Goal: Navigation & Orientation: Find specific page/section

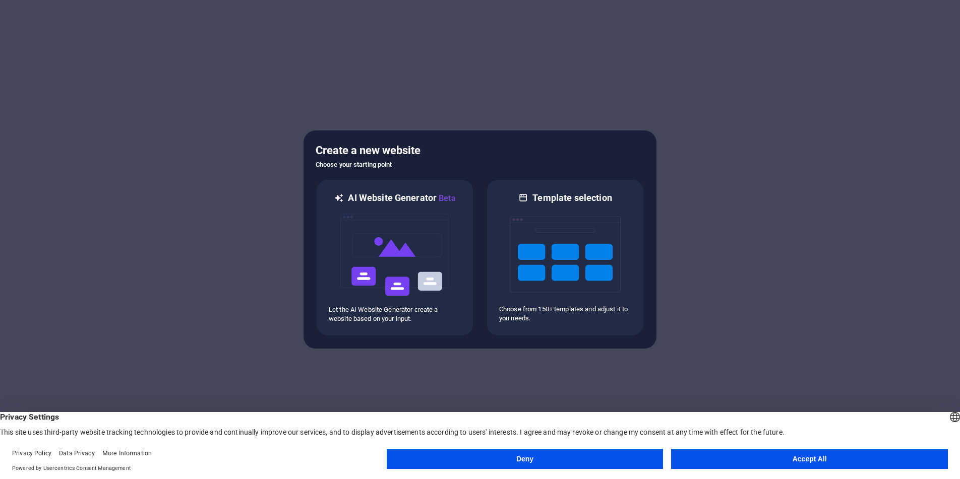
click at [831, 454] on button "Accept All" at bounding box center [809, 459] width 277 height 20
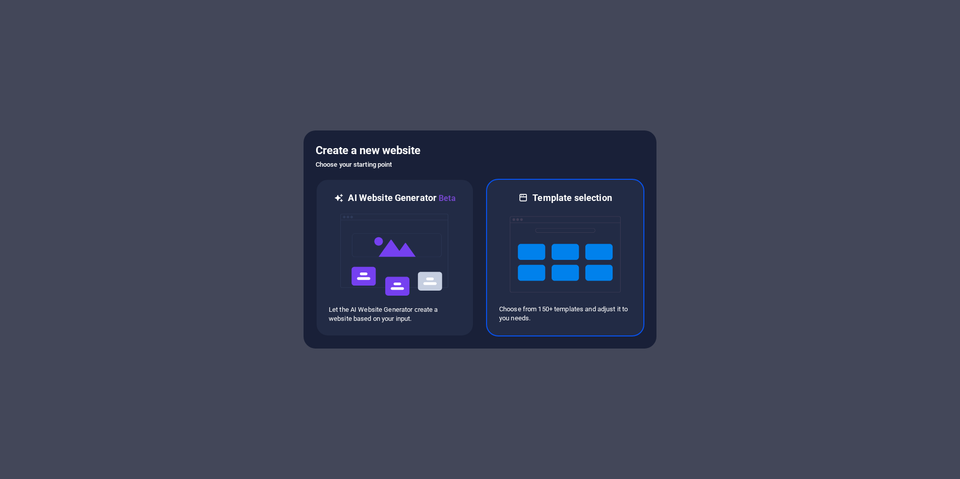
click at [549, 265] on img at bounding box center [565, 254] width 111 height 101
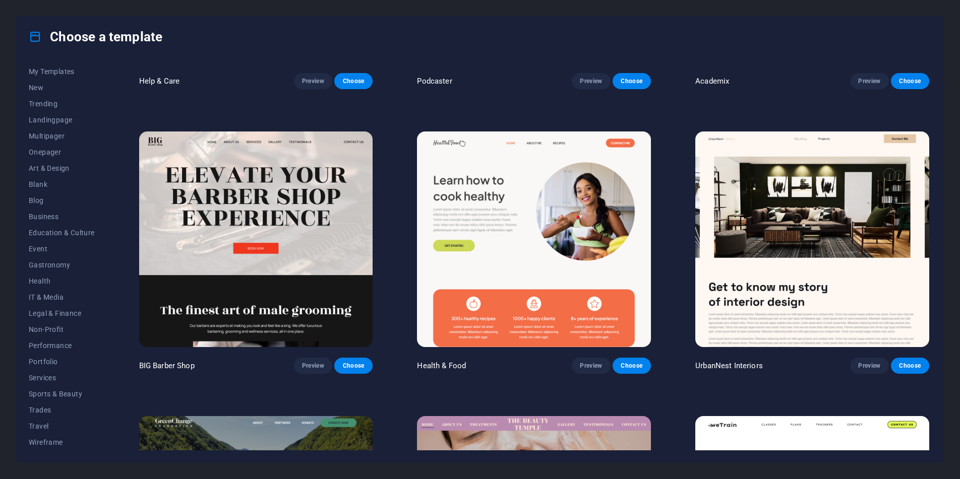
scroll to position [1428, 0]
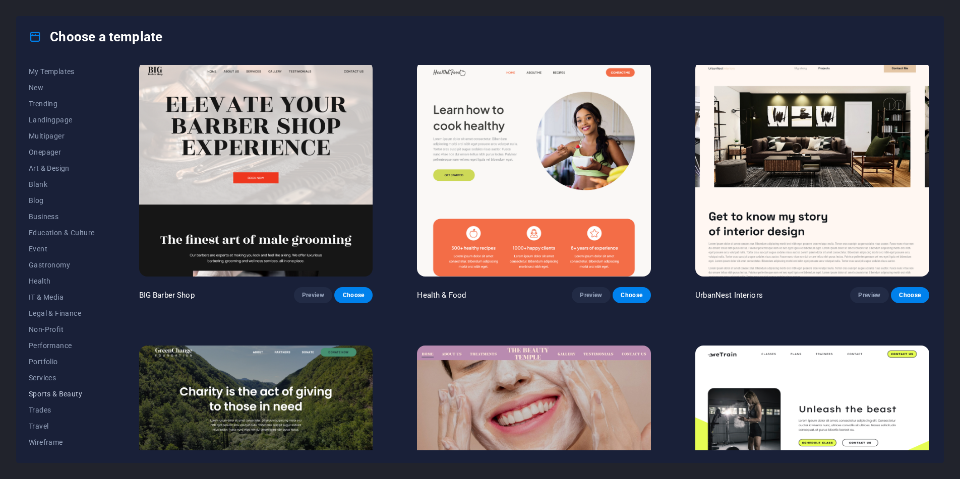
click at [50, 394] on span "Sports & Beauty" at bounding box center [62, 394] width 66 height 8
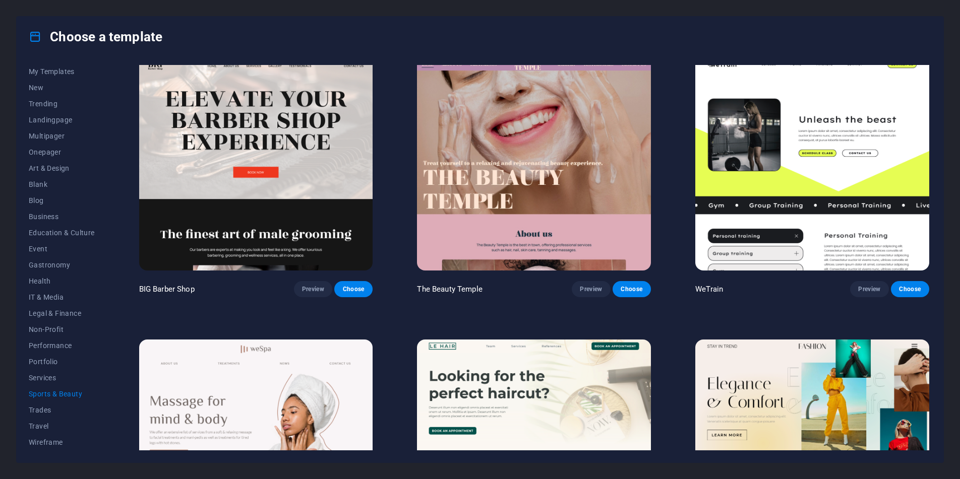
click at [54, 393] on span "Sports & Beauty" at bounding box center [62, 394] width 66 height 8
click at [51, 377] on span "Services" at bounding box center [62, 378] width 66 height 8
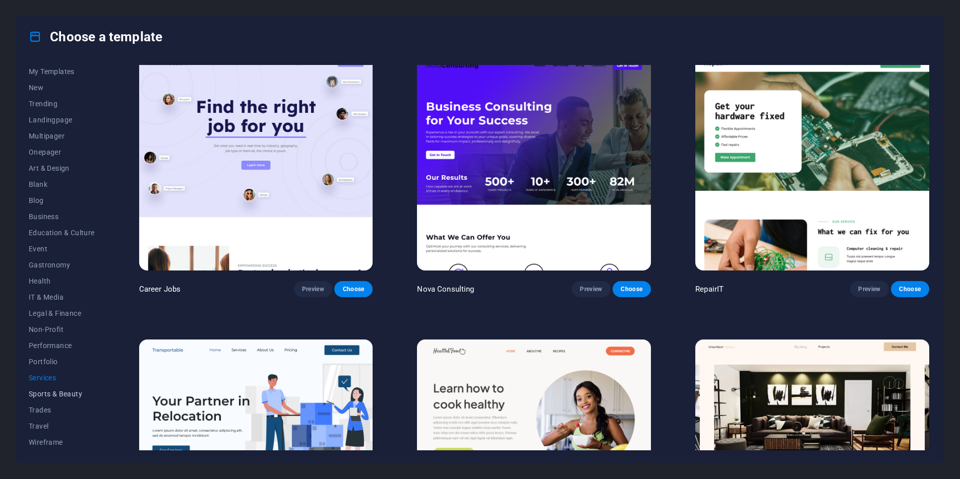
click at [54, 396] on span "Sports & Beauty" at bounding box center [62, 394] width 66 height 8
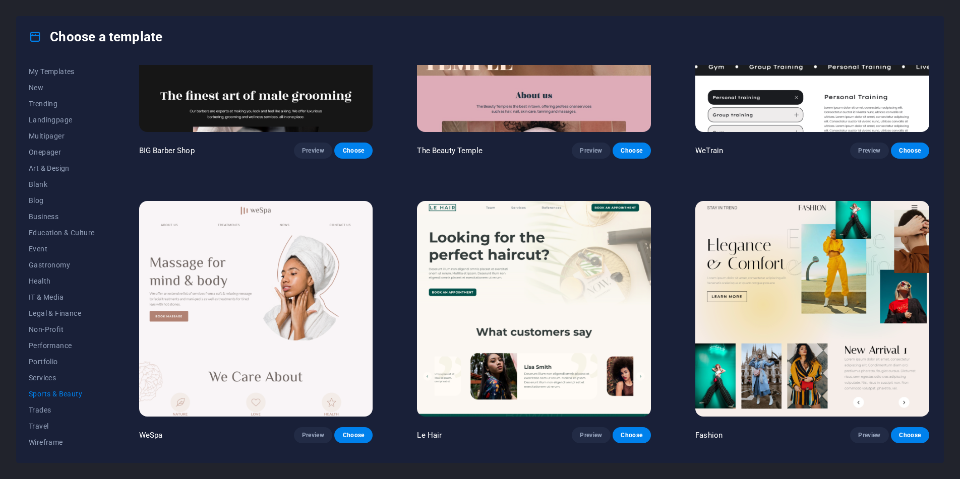
scroll to position [0, 0]
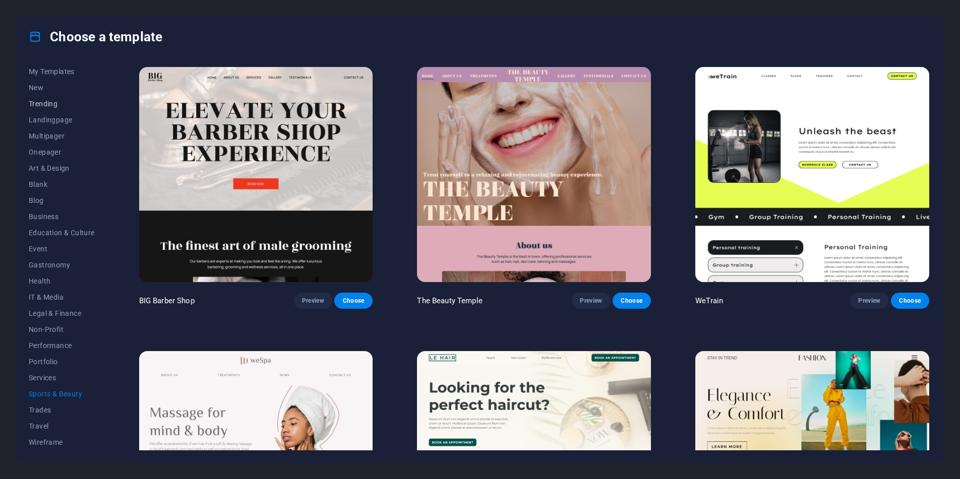
click at [41, 100] on span "Trending" at bounding box center [62, 104] width 66 height 8
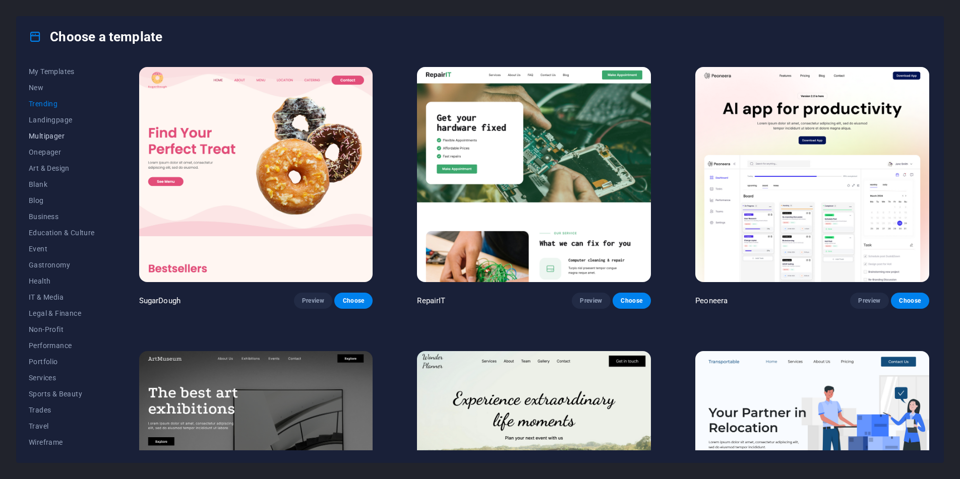
click at [50, 135] on span "Multipager" at bounding box center [62, 136] width 66 height 8
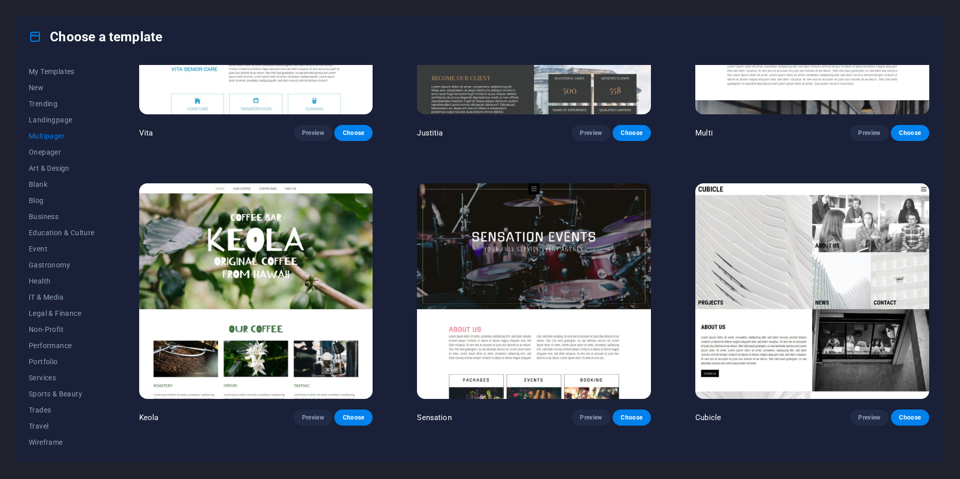
scroll to position [5881, 0]
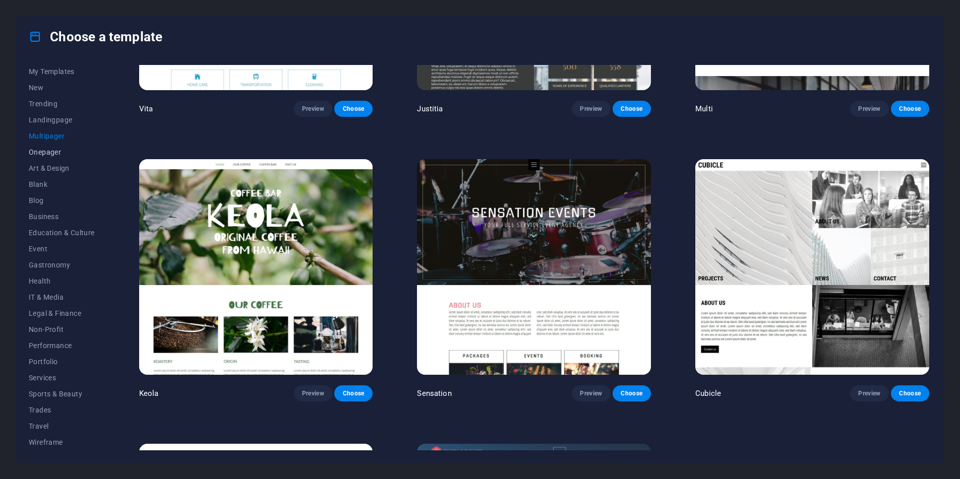
click at [47, 150] on span "Onepager" at bounding box center [62, 152] width 66 height 8
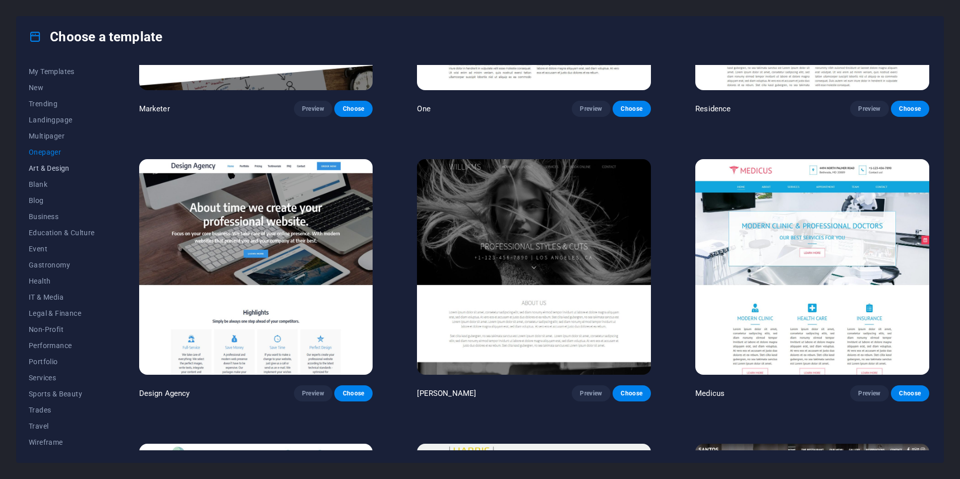
click at [48, 168] on span "Art & Design" at bounding box center [62, 168] width 66 height 8
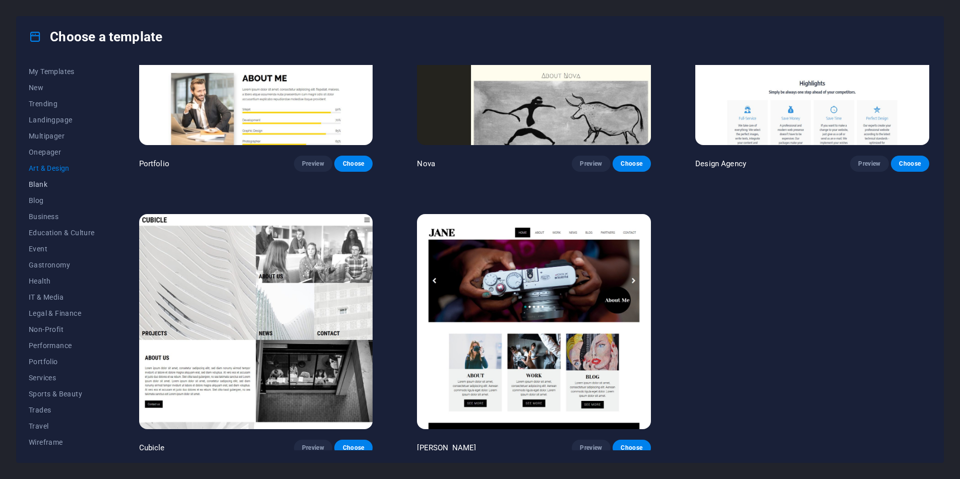
click at [51, 186] on span "Blank" at bounding box center [62, 184] width 66 height 8
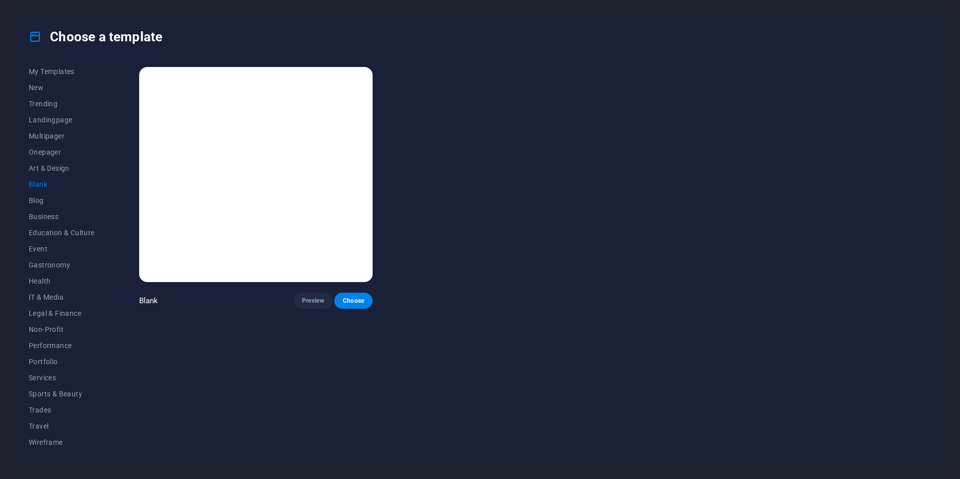
scroll to position [0, 0]
click at [38, 200] on span "Blog" at bounding box center [62, 201] width 66 height 8
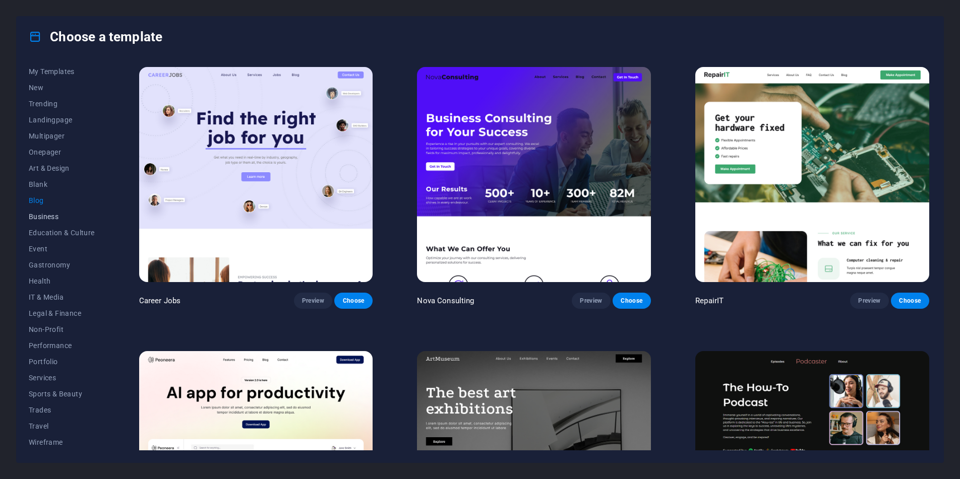
click at [58, 217] on span "Business" at bounding box center [62, 217] width 66 height 8
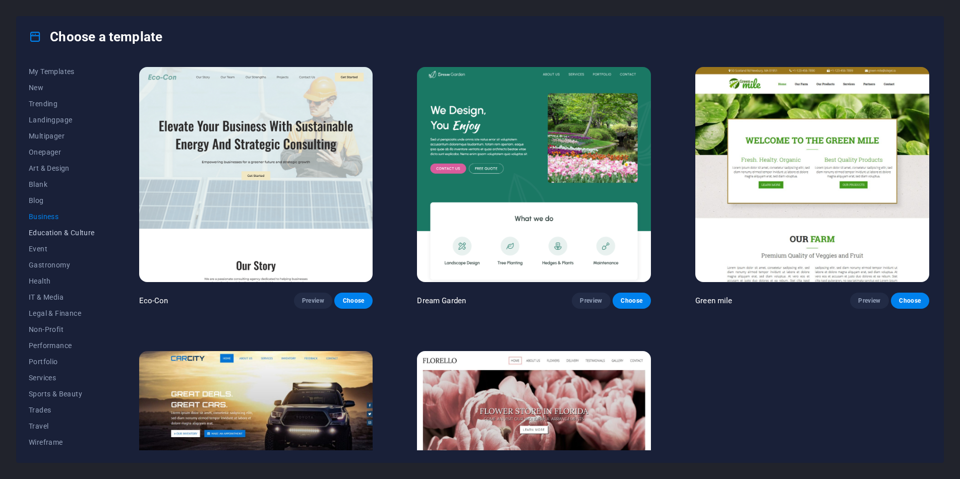
click at [60, 235] on span "Education & Culture" at bounding box center [62, 233] width 66 height 8
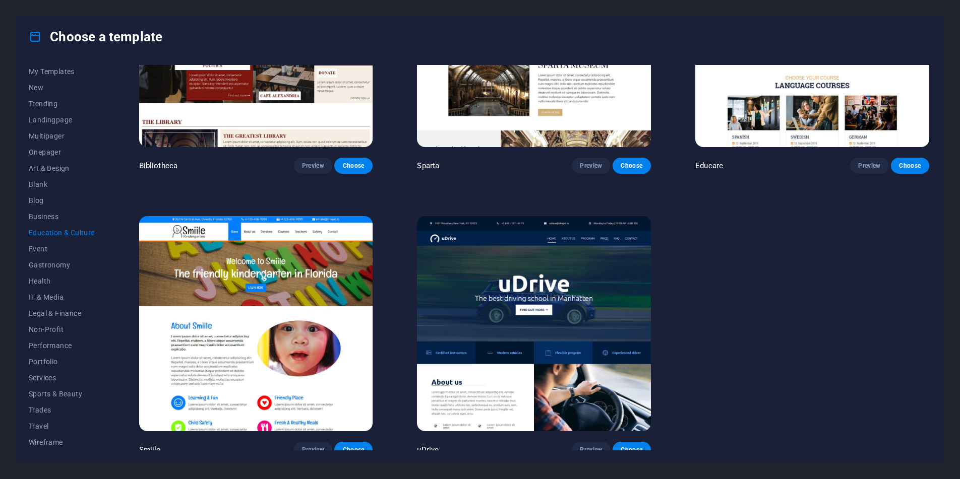
scroll to position [424, 0]
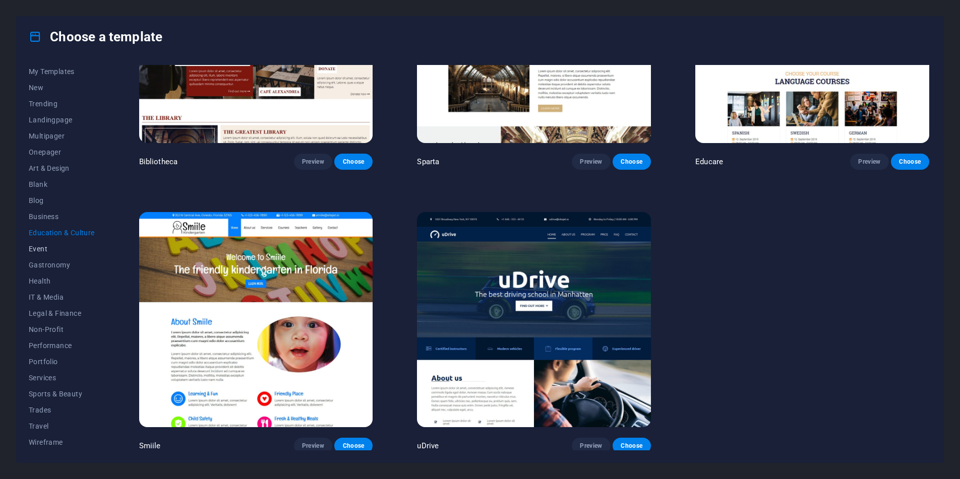
click at [42, 246] on span "Event" at bounding box center [62, 249] width 66 height 8
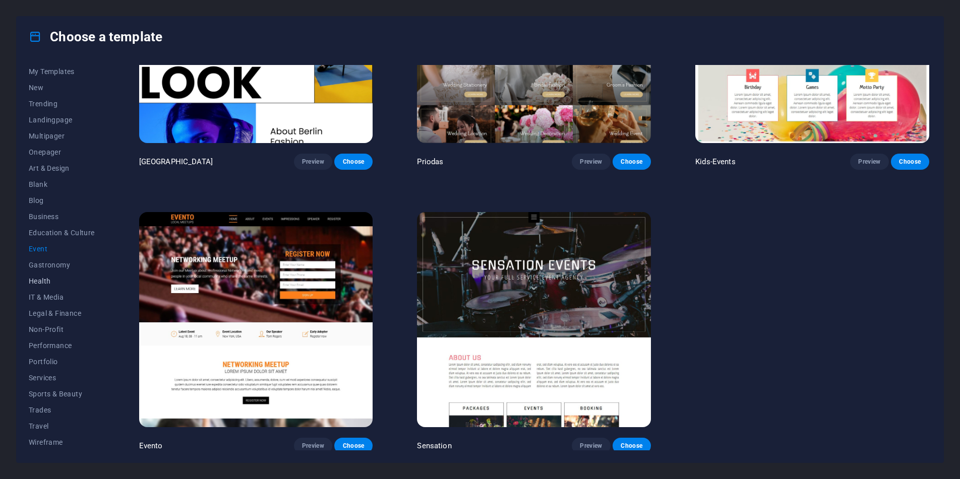
click at [47, 279] on span "Health" at bounding box center [62, 281] width 66 height 8
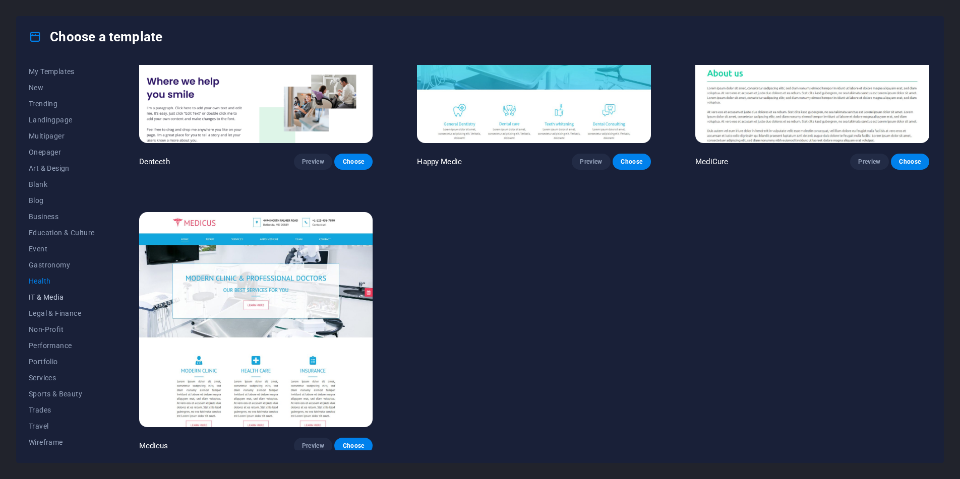
click at [60, 297] on span "IT & Media" at bounding box center [62, 297] width 66 height 8
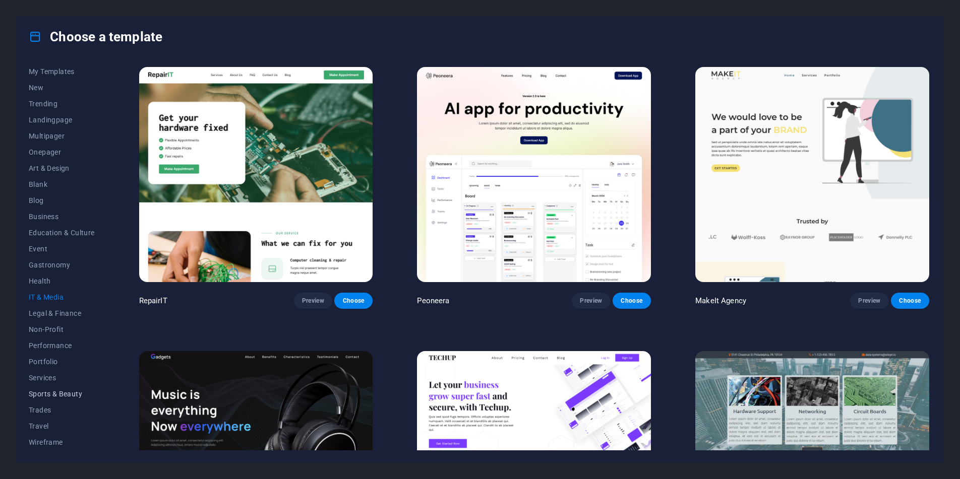
click at [47, 393] on span "Sports & Beauty" at bounding box center [62, 394] width 66 height 8
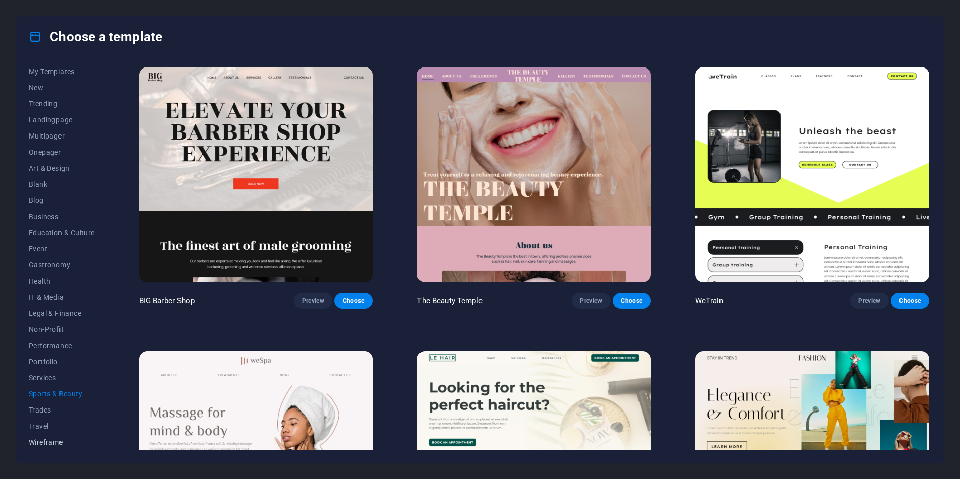
click at [57, 444] on span "Wireframe" at bounding box center [62, 443] width 66 height 8
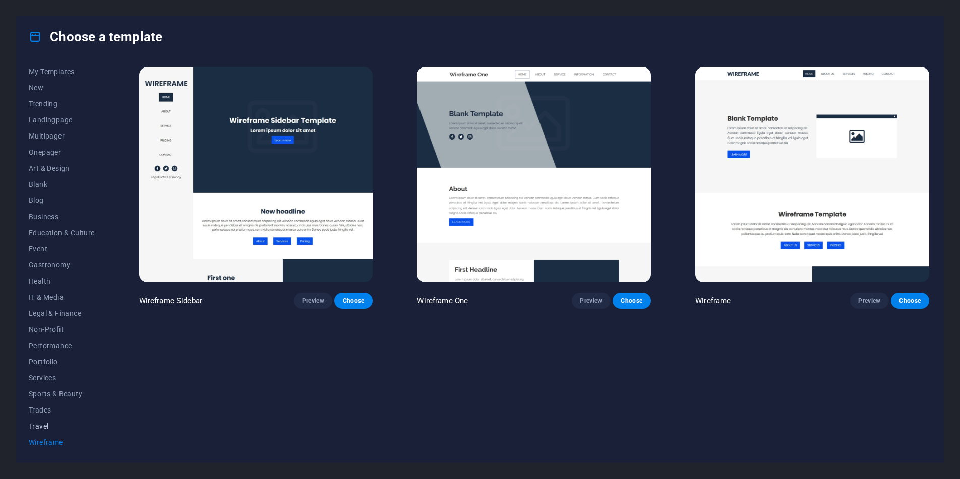
click at [50, 424] on span "Travel" at bounding box center [62, 426] width 66 height 8
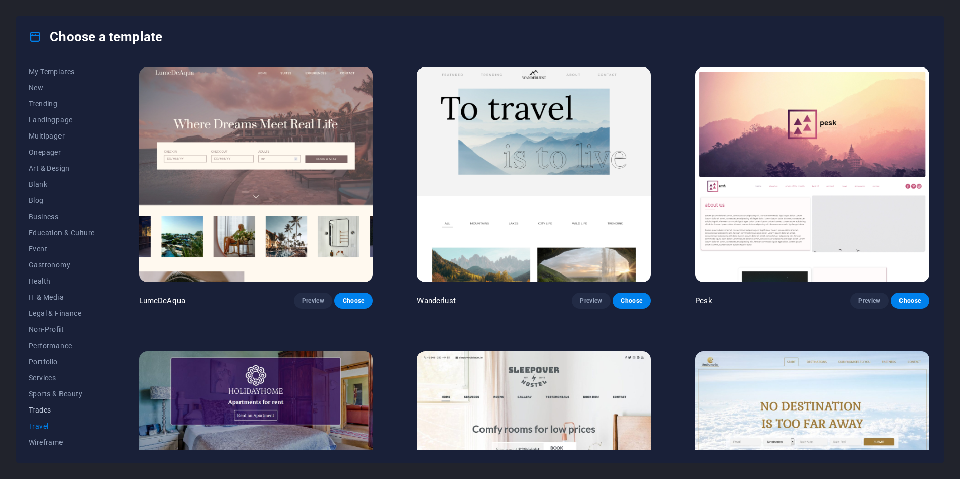
click at [49, 410] on span "Trades" at bounding box center [62, 410] width 66 height 8
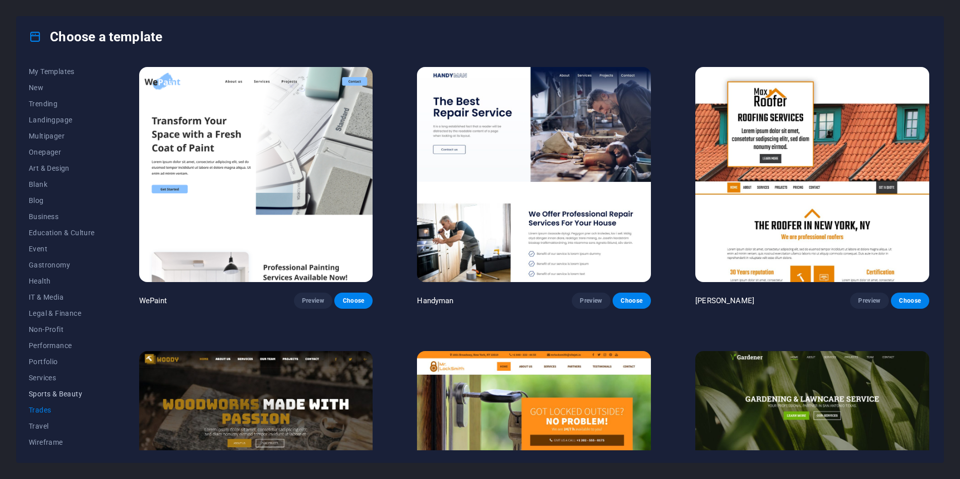
click at [52, 392] on span "Sports & Beauty" at bounding box center [62, 394] width 66 height 8
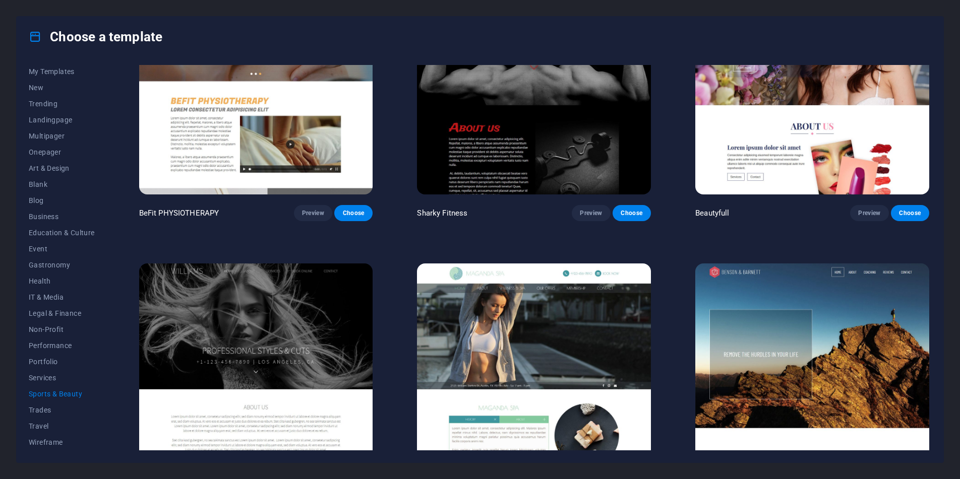
scroll to position [991, 0]
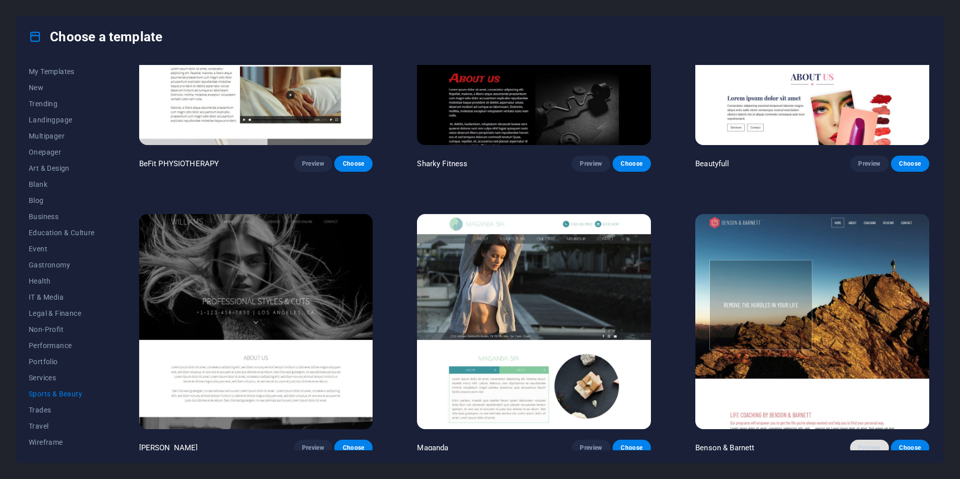
click at [868, 444] on span "Preview" at bounding box center [869, 448] width 22 height 8
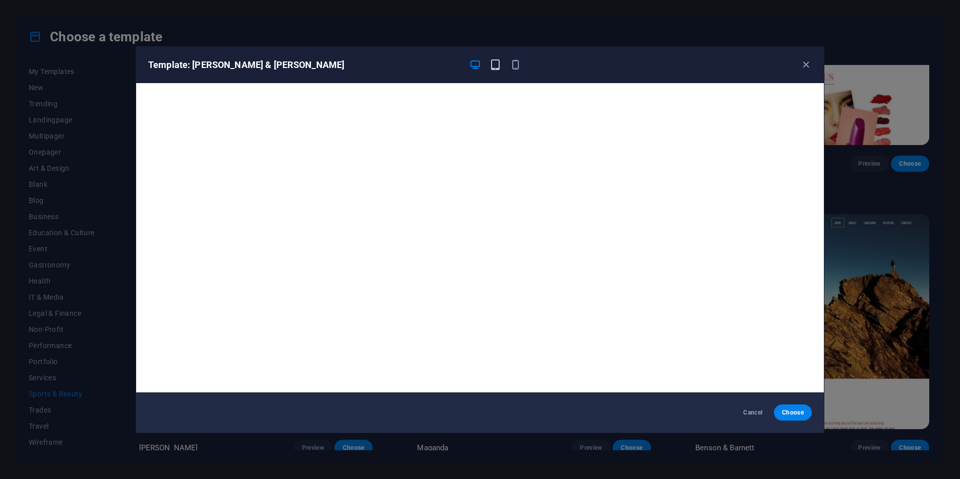
click at [497, 66] on icon "button" at bounding box center [495, 65] width 12 height 12
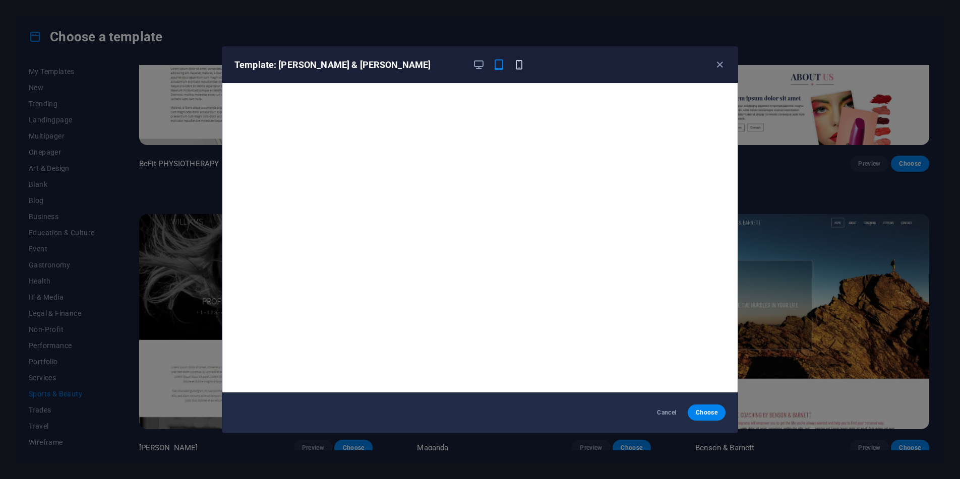
click at [519, 66] on icon "button" at bounding box center [519, 65] width 12 height 12
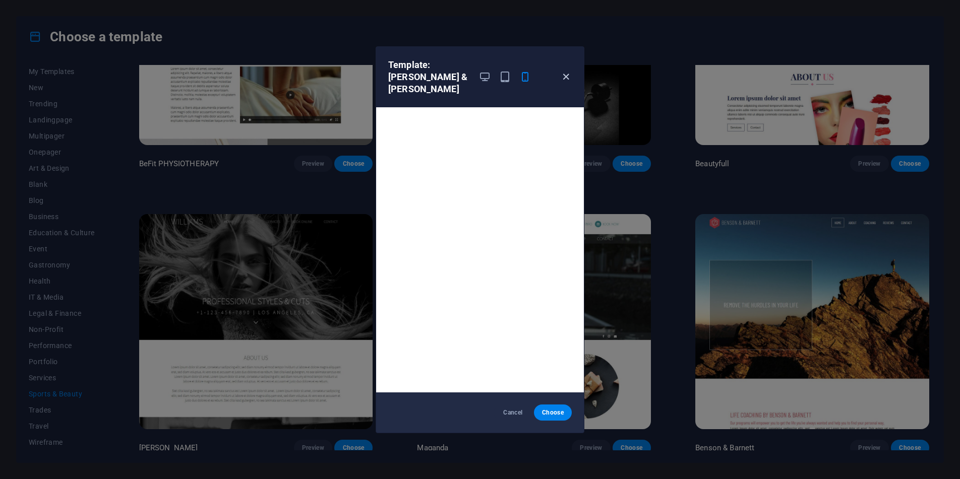
click at [560, 71] on icon "button" at bounding box center [566, 77] width 12 height 12
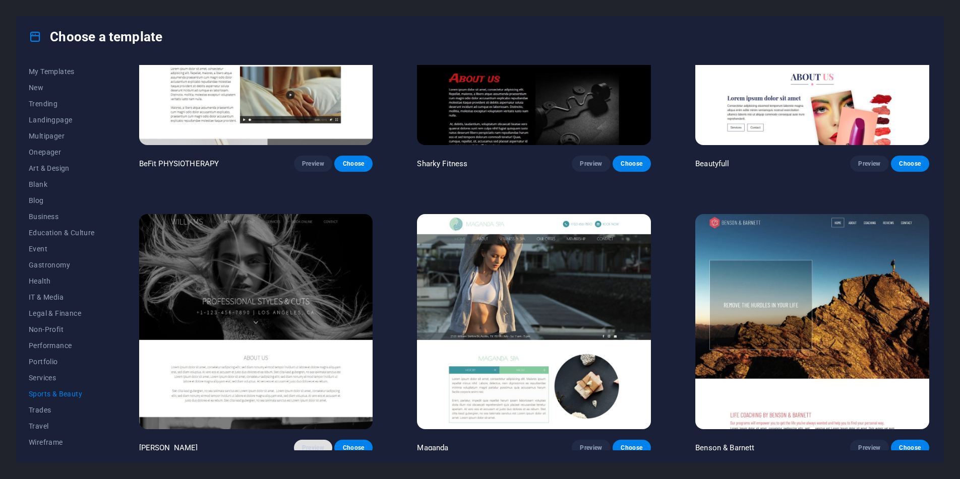
click at [314, 444] on span "Preview" at bounding box center [313, 448] width 22 height 8
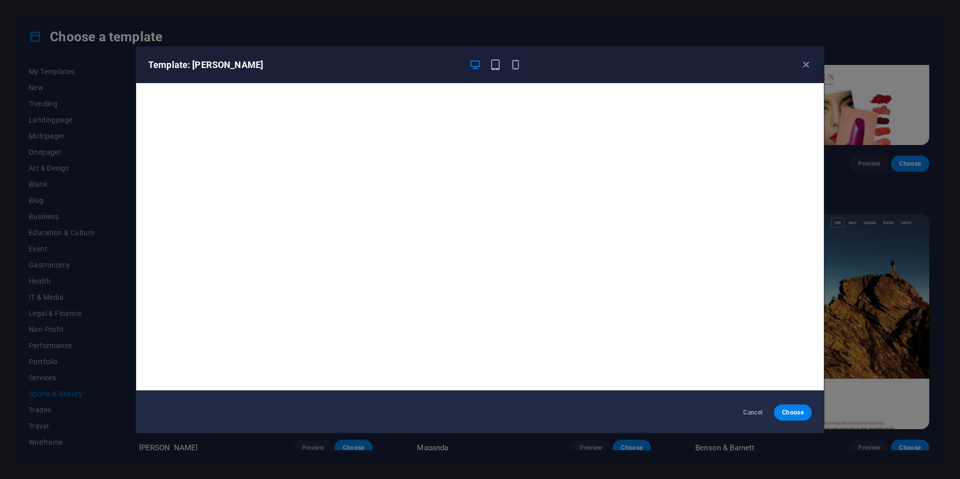
scroll to position [3, 0]
click at [802, 63] on icon "button" at bounding box center [806, 65] width 12 height 12
